Goal: Transaction & Acquisition: Purchase product/service

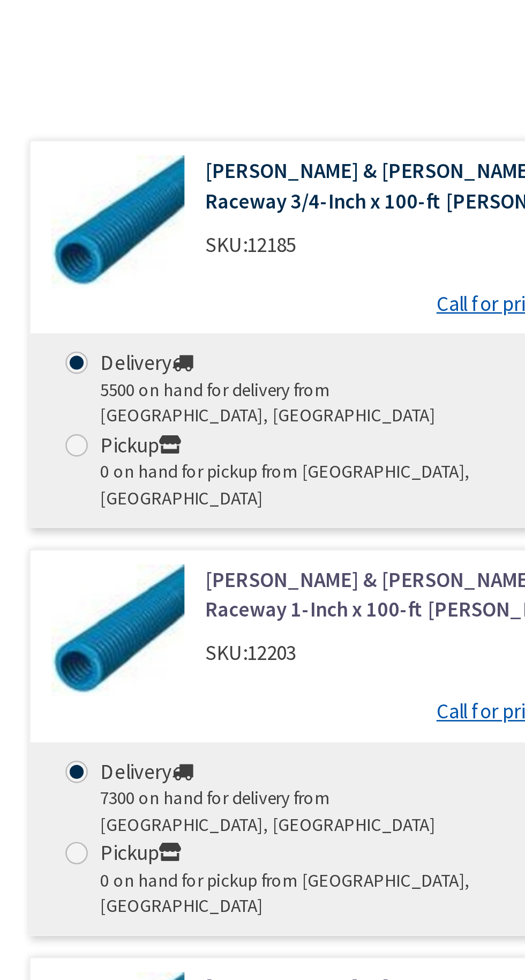
click at [241, 330] on link "[PERSON_NAME] & [PERSON_NAME] 12007-100 Electrical Non-Metallic Flexible Racewa…" at bounding box center [370, 328] width 278 height 23
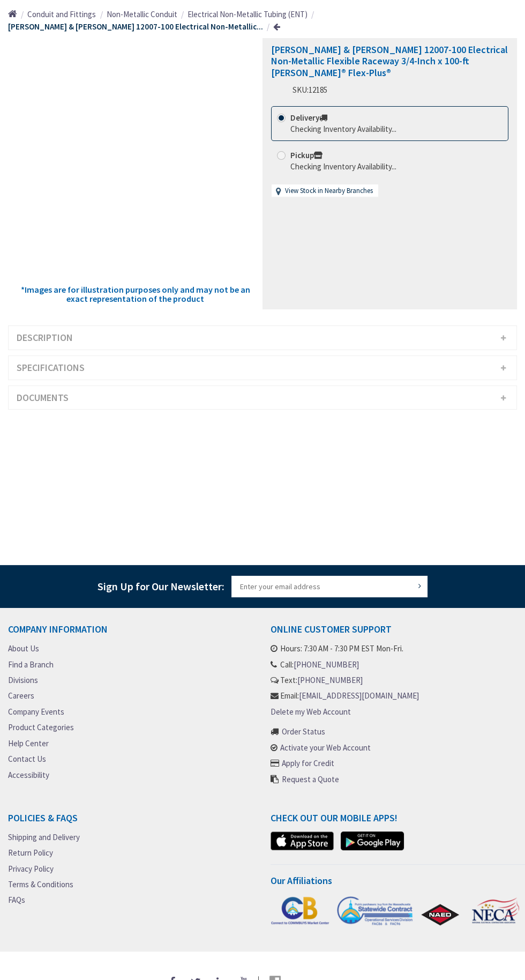
type input "[PERSON_NAME][GEOGRAPHIC_DATA], [GEOGRAPHIC_DATA]"
